Goal: Information Seeking & Learning: Find specific fact

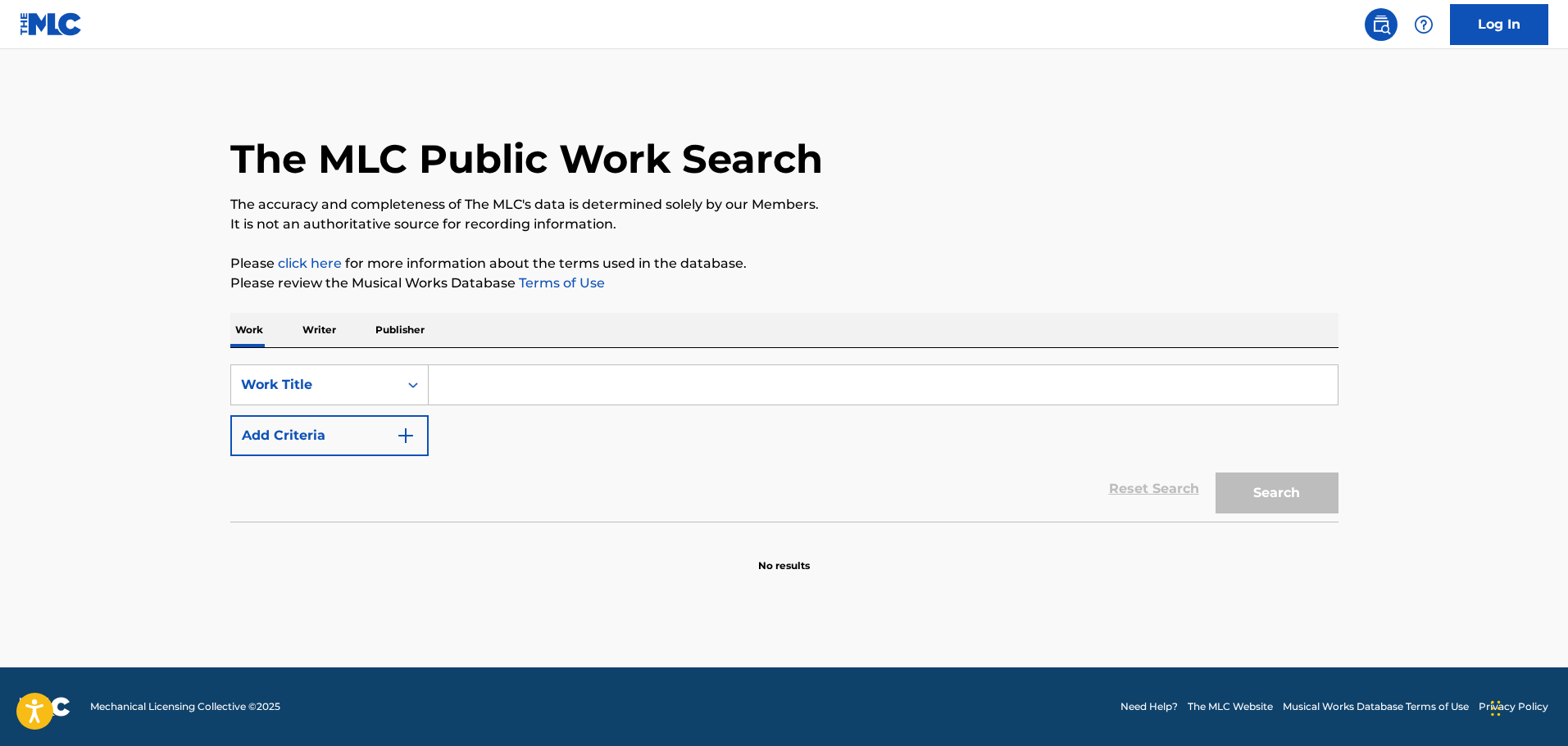
click at [643, 374] on input "Search Form" at bounding box center [883, 385] width 909 height 39
paste input "PAIN"
type input "PAIN"
click at [337, 441] on button "Add Criteria" at bounding box center [329, 436] width 198 height 41
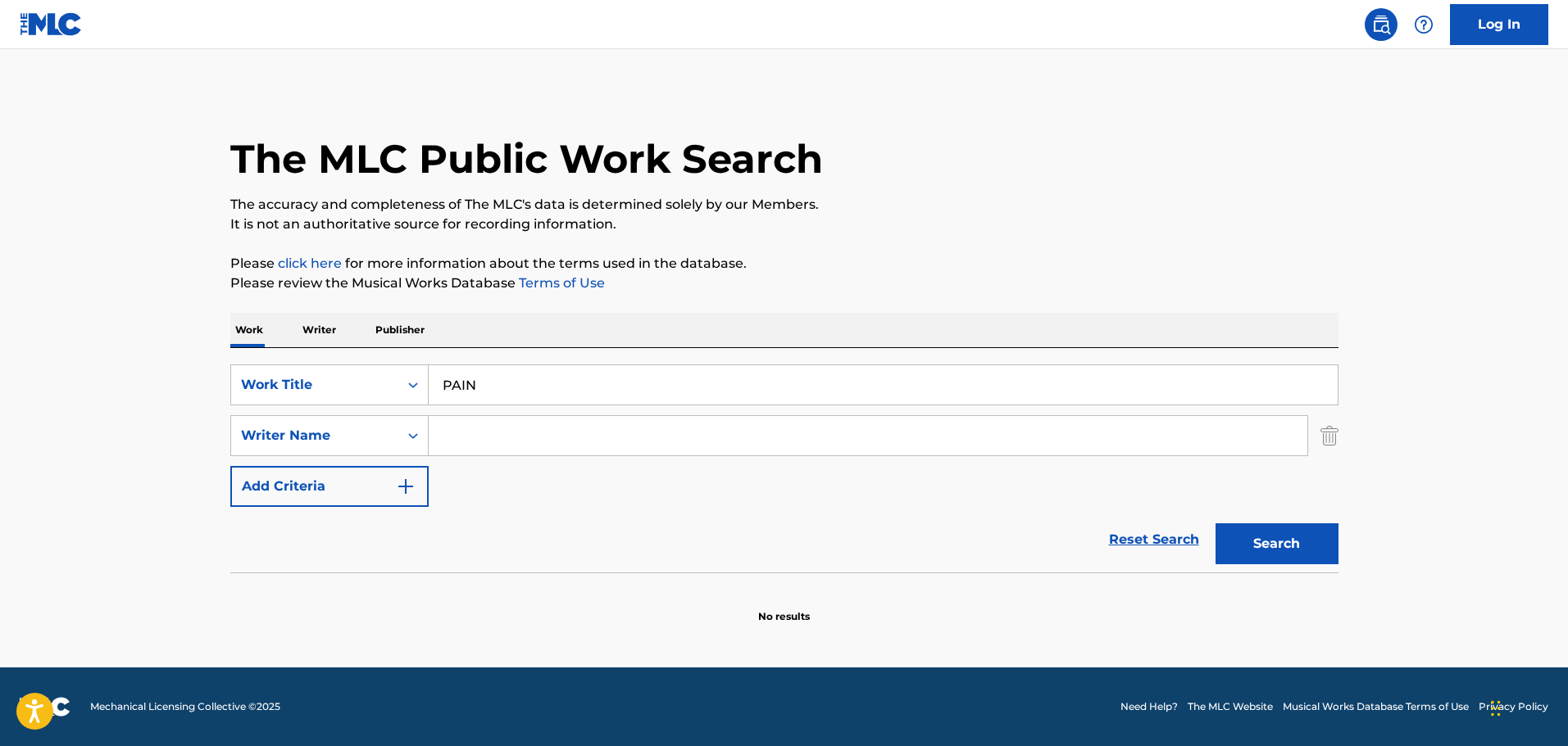
click at [522, 429] on input "Search Form" at bounding box center [868, 436] width 879 height 39
paste input "[PERSON_NAME]"
type input "[PERSON_NAME]"
click at [1296, 543] on button "Search" at bounding box center [1277, 545] width 123 height 41
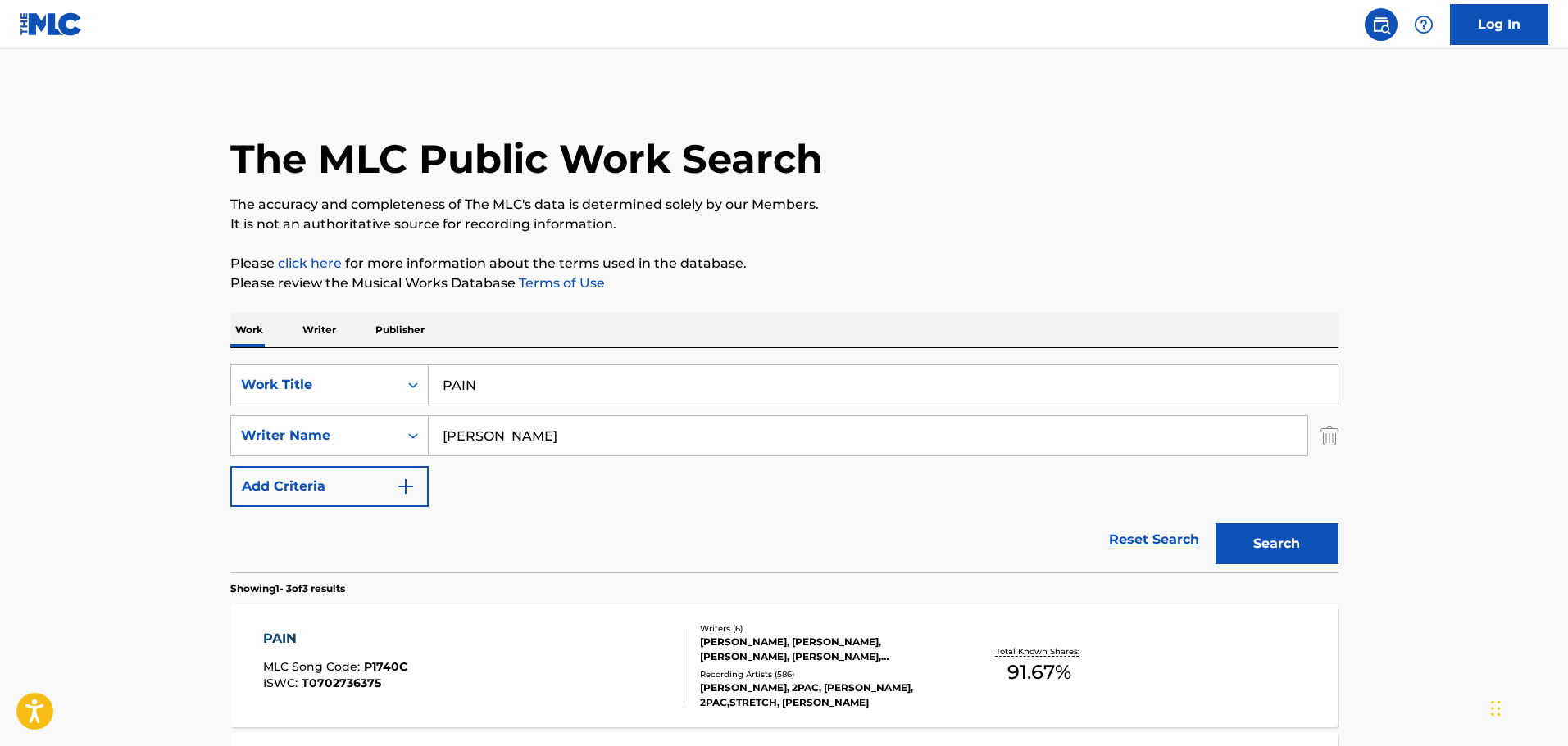
click at [522, 660] on div "PAIN MLC Song Code : P1740C ISWC : T0702736375" at bounding box center [474, 666] width 422 height 74
